Goal: Task Accomplishment & Management: Use online tool/utility

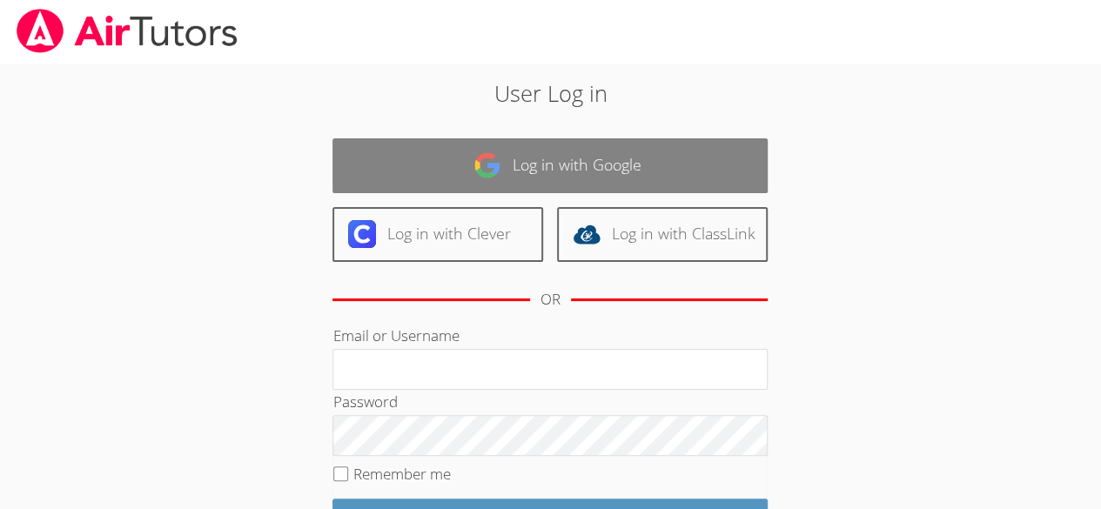
click at [566, 147] on link "Log in with Google" at bounding box center [550, 165] width 435 height 55
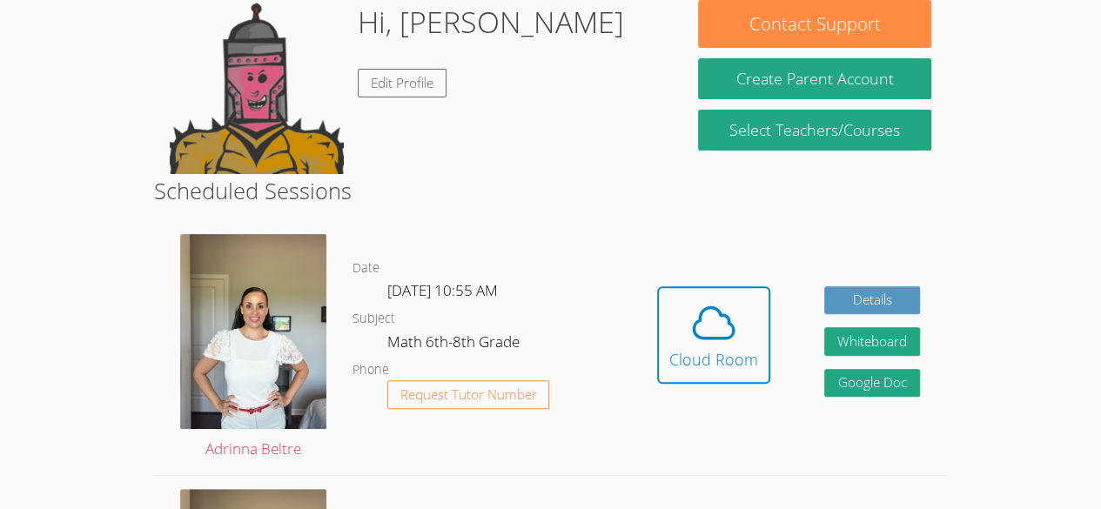
scroll to position [168, 0]
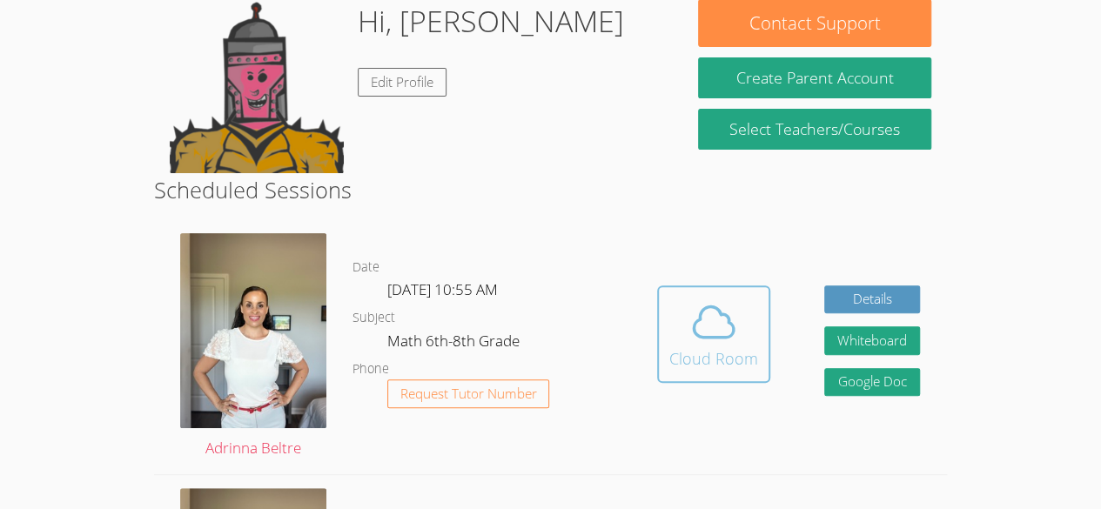
click at [717, 320] on icon at bounding box center [714, 322] width 49 height 49
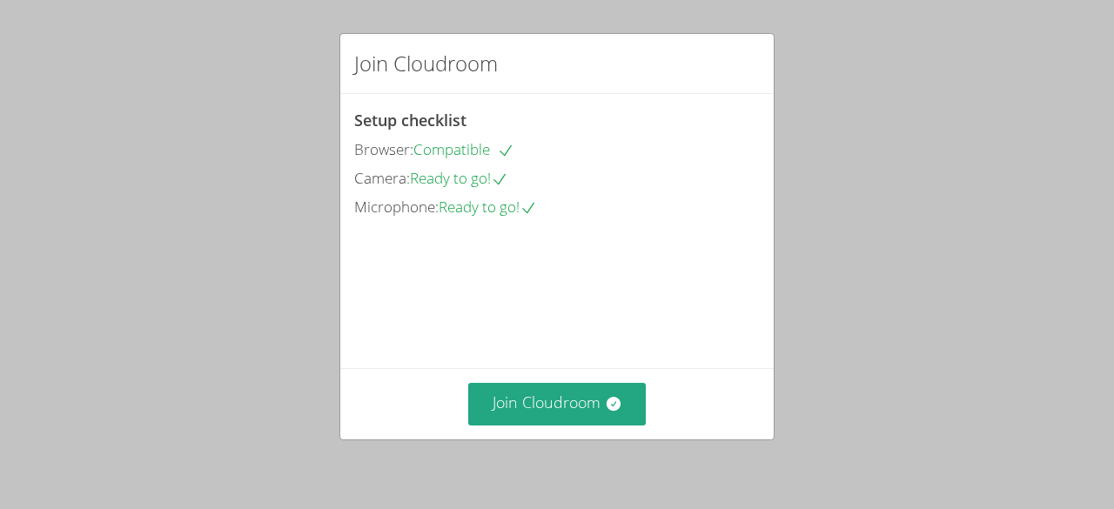
click at [590, 435] on div "Join Cloudroom" at bounding box center [557, 403] width 434 height 71
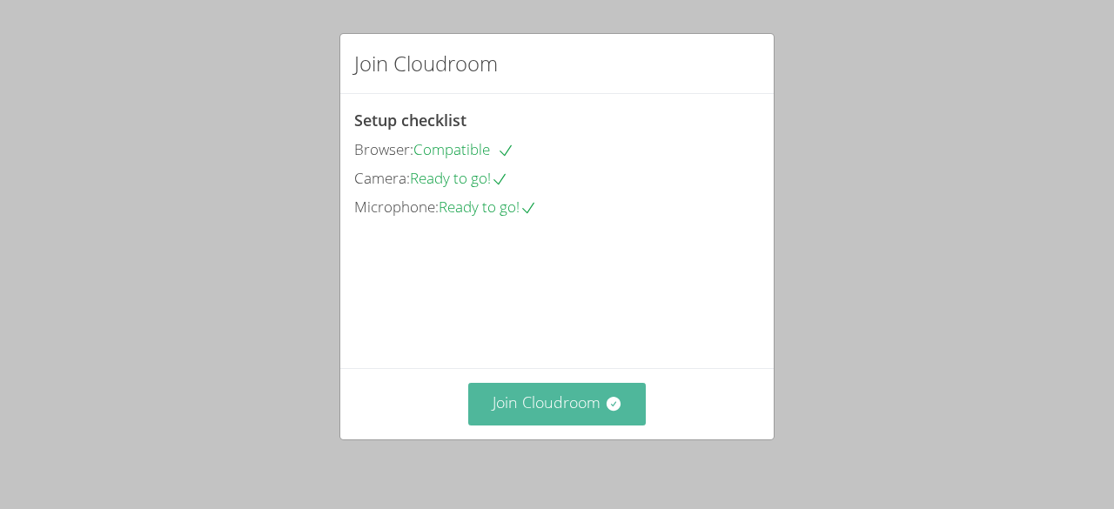
click at [597, 411] on button "Join Cloudroom" at bounding box center [557, 404] width 178 height 43
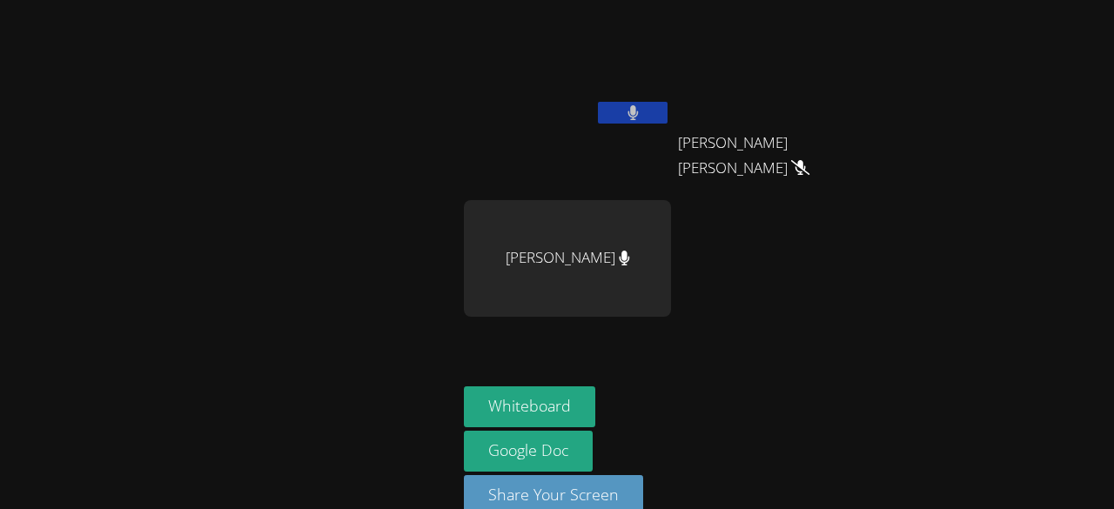
click at [655, 120] on button at bounding box center [633, 113] width 70 height 22
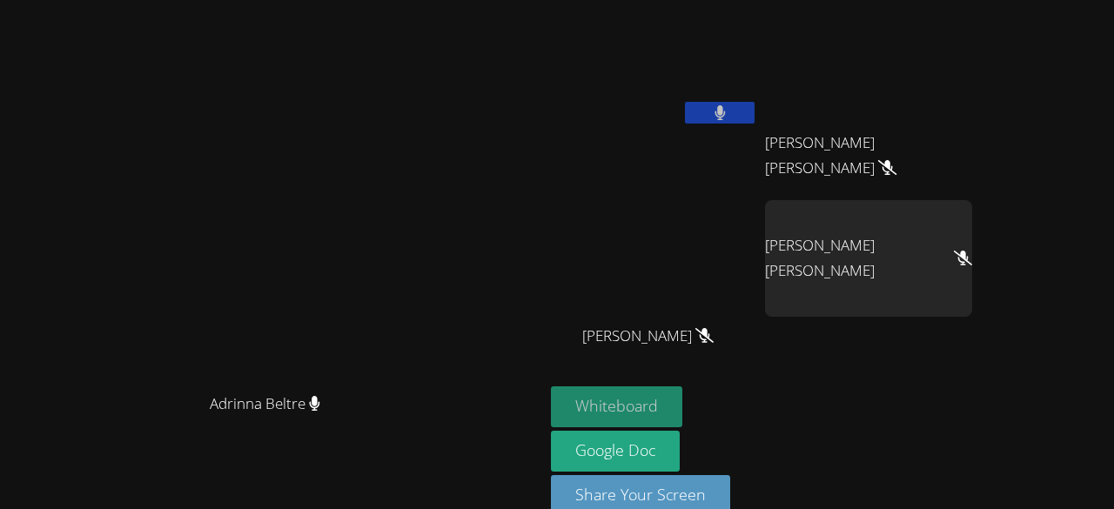
click at [683, 412] on button "Whiteboard" at bounding box center [616, 407] width 131 height 41
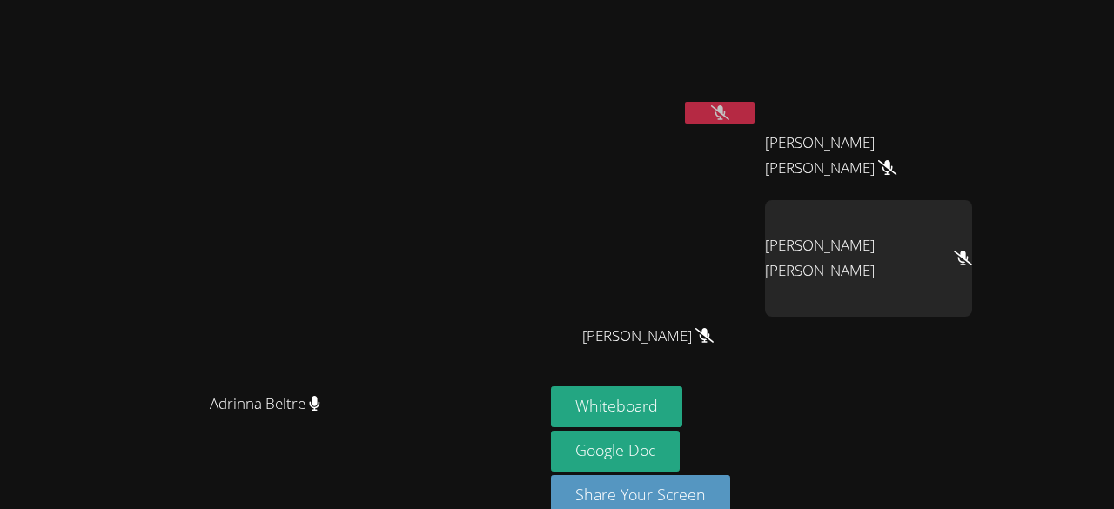
click at [730, 111] on icon at bounding box center [720, 112] width 18 height 15
click at [725, 111] on icon at bounding box center [720, 112] width 10 height 15
click at [755, 118] on button at bounding box center [720, 113] width 70 height 22
click at [755, 116] on button at bounding box center [720, 113] width 70 height 22
click at [755, 120] on button at bounding box center [720, 113] width 70 height 22
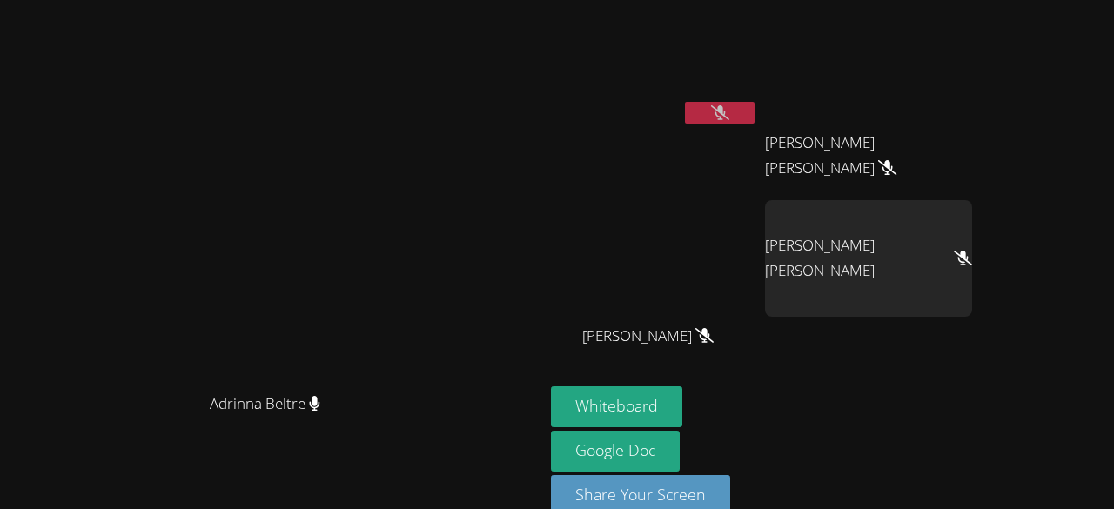
click at [972, 253] on div "Maria Ramos Perez" at bounding box center [868, 258] width 207 height 117
click at [941, 301] on div "Maria Ramos Perez" at bounding box center [868, 258] width 207 height 117
click at [970, 299] on div "Maria Ramos Perez" at bounding box center [868, 258] width 207 height 117
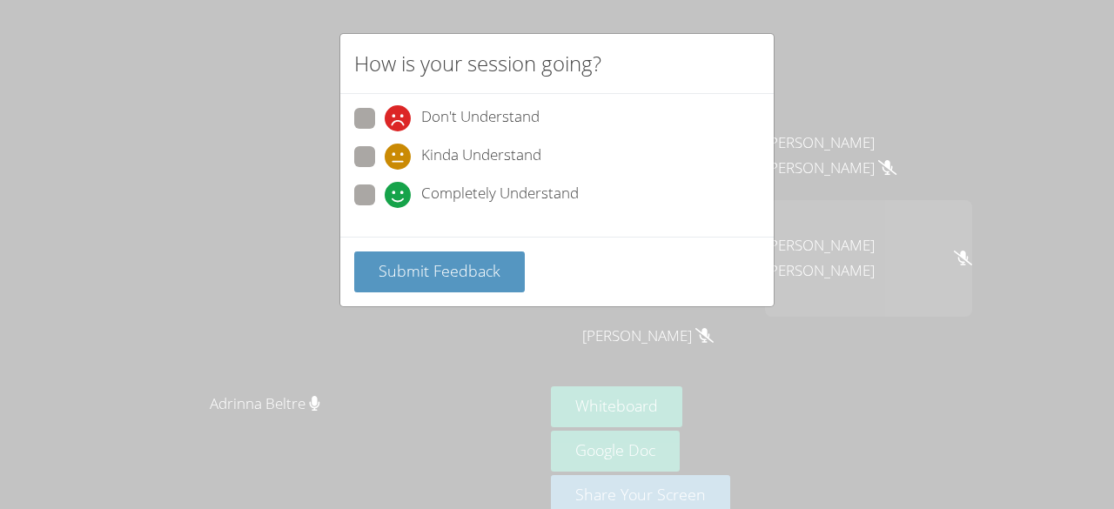
click at [380, 165] on label "Kinda Understand" at bounding box center [447, 158] width 187 height 24
click at [385, 161] on input "Kinda Understand" at bounding box center [392, 153] width 15 height 15
radio input "true"
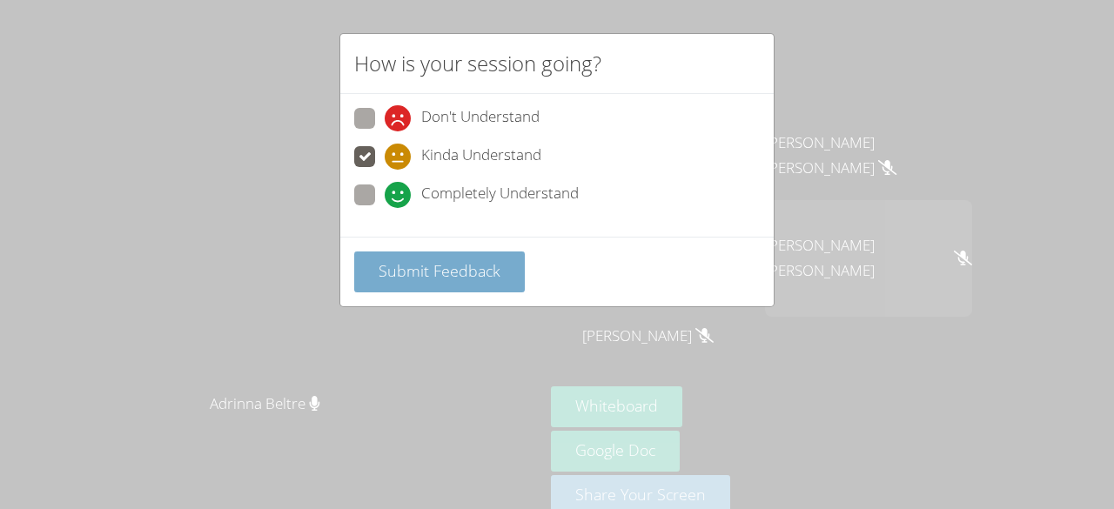
click at [380, 263] on span "Submit Feedback" at bounding box center [440, 270] width 122 height 21
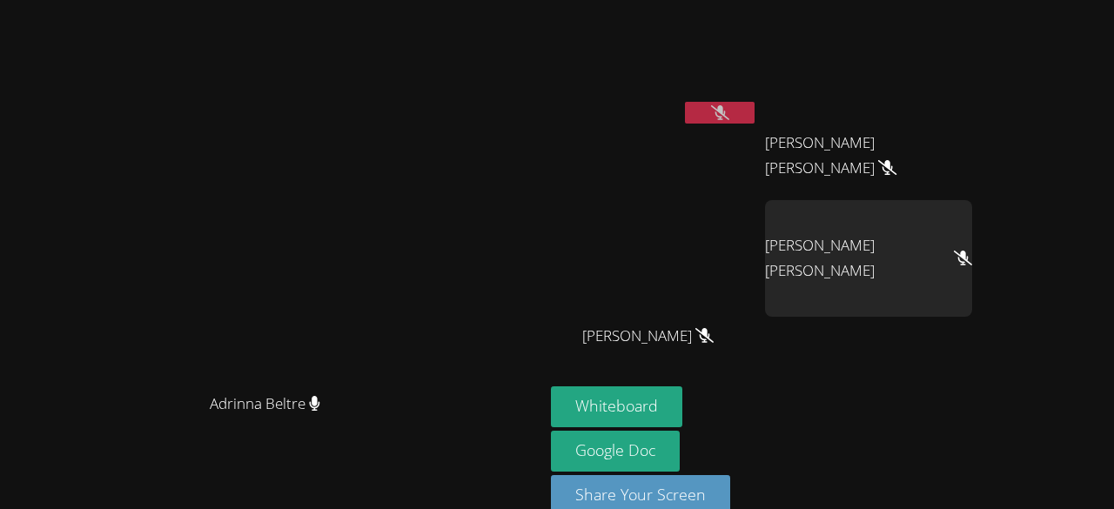
click at [972, 265] on div "Maria Ramos Perez" at bounding box center [868, 258] width 207 height 117
click at [972, 306] on div "Maria Ramos Perez" at bounding box center [868, 258] width 207 height 117
